Goal: Find contact information: Find contact information

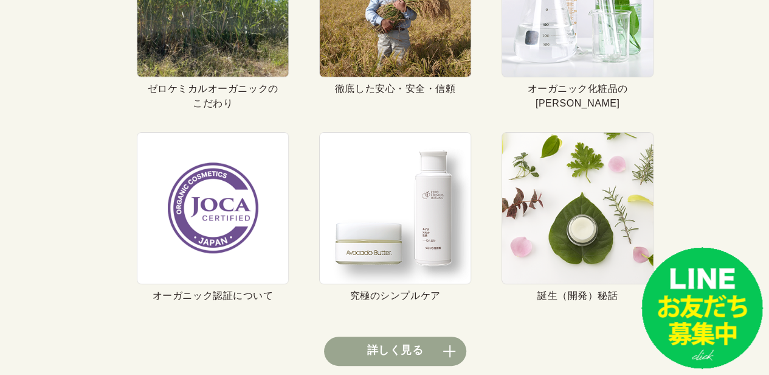
scroll to position [5480, 0]
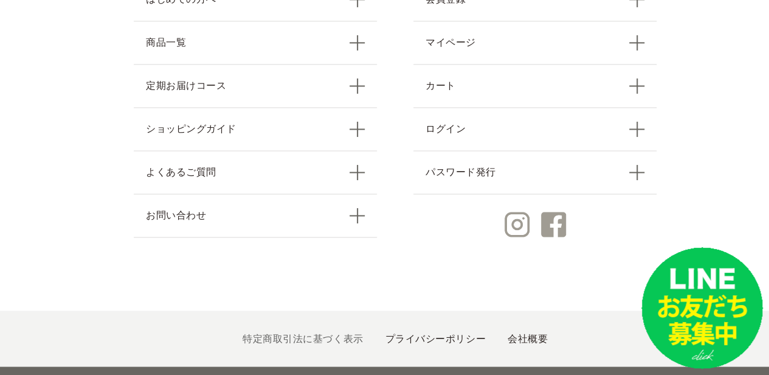
click at [338, 333] on link "特定商取引法に基づく表示" at bounding box center [303, 338] width 120 height 10
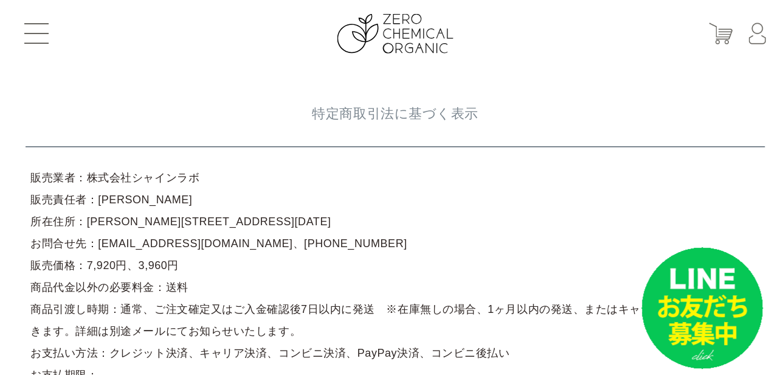
drag, startPoint x: 187, startPoint y: 178, endPoint x: 84, endPoint y: 179, distance: 103.4
click at [84, 179] on article "販売業者：株式会社シャインラボ 販売責任者：[PERSON_NAME] 所在住所：[PERSON_NAME][STREET_ADDRESS][DATE] お問…" at bounding box center [396, 364] width 740 height 404
copy article "株式会社シャインラボ"
